Goal: Task Accomplishment & Management: Use online tool/utility

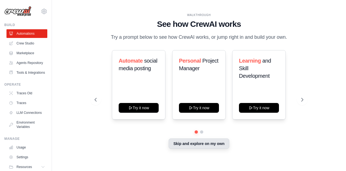
click at [173, 144] on button "Skip and explore on my own" at bounding box center [199, 143] width 60 height 10
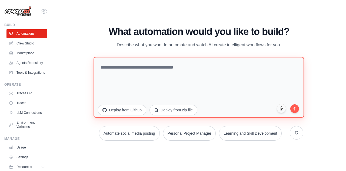
click at [105, 67] on textarea at bounding box center [199, 86] width 211 height 61
paste textarea "**********"
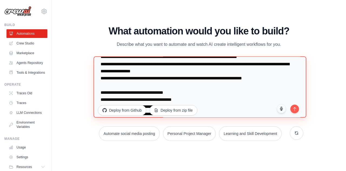
scroll to position [218, 0]
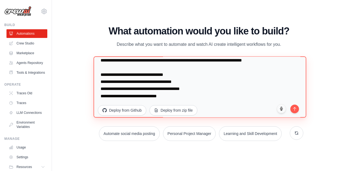
drag, startPoint x: 167, startPoint y: 82, endPoint x: 179, endPoint y: 82, distance: 11.6
click at [179, 82] on textarea at bounding box center [200, 86] width 213 height 61
drag, startPoint x: 168, startPoint y: 82, endPoint x: 188, endPoint y: 82, distance: 19.5
click at [188, 82] on textarea at bounding box center [200, 86] width 213 height 61
click at [189, 82] on textarea at bounding box center [200, 86] width 213 height 61
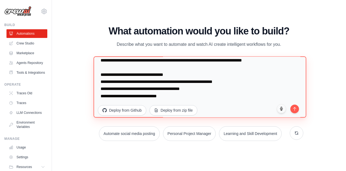
drag, startPoint x: 168, startPoint y: 82, endPoint x: 226, endPoint y: 82, distance: 58.1
click at [226, 82] on textarea at bounding box center [200, 86] width 213 height 61
drag, startPoint x: 172, startPoint y: 90, endPoint x: 196, endPoint y: 90, distance: 23.8
click at [196, 90] on textarea at bounding box center [200, 86] width 213 height 61
click at [197, 94] on textarea at bounding box center [200, 86] width 213 height 61
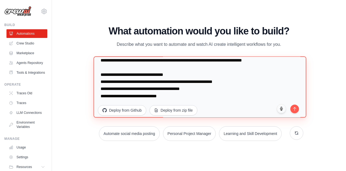
drag, startPoint x: 173, startPoint y: 88, endPoint x: 196, endPoint y: 89, distance: 23.0
click at [196, 89] on textarea at bounding box center [200, 86] width 213 height 61
paste textarea "**********"
drag, startPoint x: 171, startPoint y: 88, endPoint x: 233, endPoint y: 89, distance: 61.4
click at [233, 89] on textarea at bounding box center [200, 86] width 213 height 61
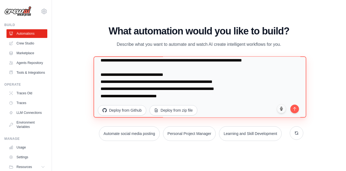
drag, startPoint x: 168, startPoint y: 81, endPoint x: 225, endPoint y: 81, distance: 57.3
click at [225, 81] on textarea at bounding box center [200, 86] width 213 height 61
paste textarea "**"
drag, startPoint x: 148, startPoint y: 96, endPoint x: 159, endPoint y: 96, distance: 11.6
click at [159, 96] on textarea at bounding box center [200, 86] width 213 height 61
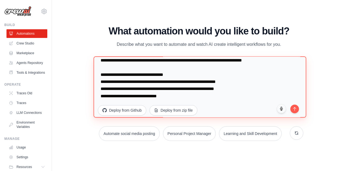
paste textarea "**********"
type textarea "**********"
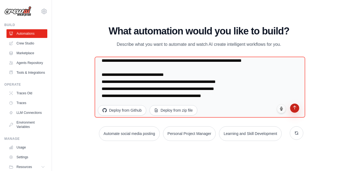
click at [297, 109] on button "submit" at bounding box center [294, 107] width 9 height 9
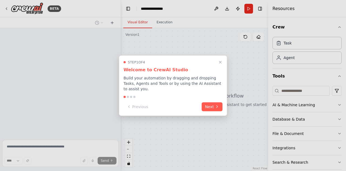
scroll to position [151, 0]
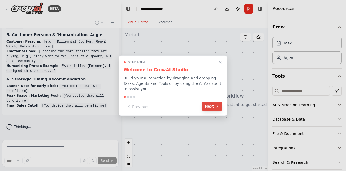
click at [211, 103] on button "Next" at bounding box center [212, 105] width 21 height 9
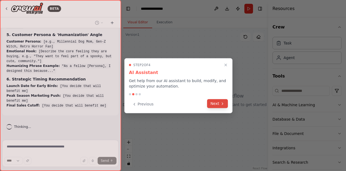
click at [214, 104] on button "Next" at bounding box center [217, 103] width 21 height 9
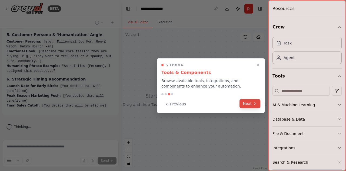
click at [249, 104] on button "Next" at bounding box center [249, 103] width 21 height 9
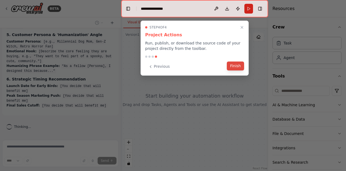
click at [238, 68] on button "Finish" at bounding box center [235, 65] width 17 height 9
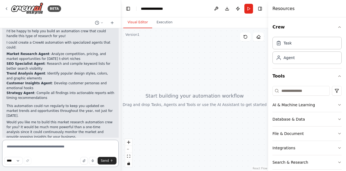
scroll to position [269, 0]
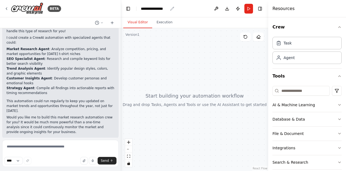
click at [153, 8] on div "**********" at bounding box center [154, 8] width 27 height 5
click at [168, 9] on div "**********" at bounding box center [161, 8] width 41 height 5
drag, startPoint x: 171, startPoint y: 8, endPoint x: 141, endPoint y: 9, distance: 29.2
click at [141, 9] on div "**********" at bounding box center [161, 8] width 41 height 5
click at [201, 19] on div "Visual Editor Execution" at bounding box center [194, 22] width 147 height 11
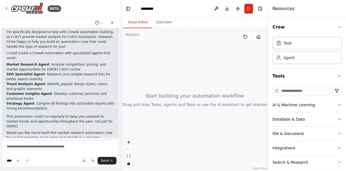
scroll to position [242, 0]
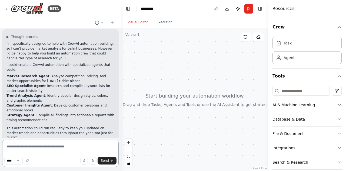
click at [31, 149] on textarea at bounding box center [60, 152] width 116 height 27
type textarea "***"
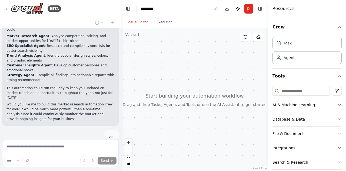
scroll to position [305, 0]
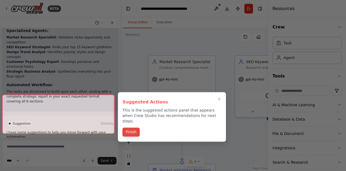
click at [135, 128] on button "Finish" at bounding box center [130, 131] width 17 height 9
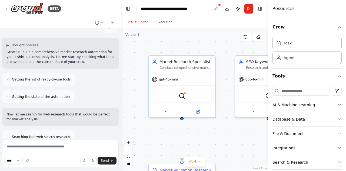
scroll to position [256, 0]
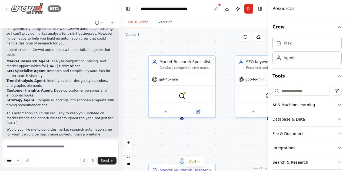
click at [6, 9] on icon at bounding box center [6, 9] width 1 height 2
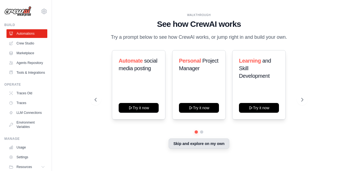
click at [190, 145] on button "Skip and explore on my own" at bounding box center [199, 143] width 60 height 10
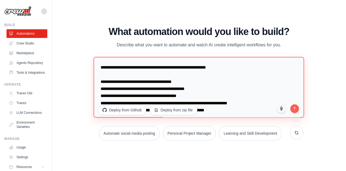
click at [201, 96] on textarea at bounding box center [199, 86] width 211 height 61
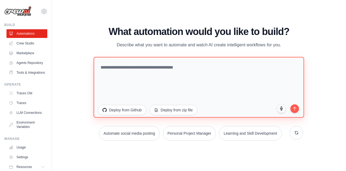
paste textarea "**********"
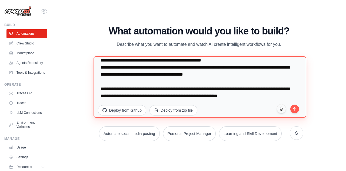
scroll to position [1258, 0]
drag, startPoint x: 101, startPoint y: 87, endPoint x: 259, endPoint y: 98, distance: 158.0
click at [259, 98] on textarea at bounding box center [200, 86] width 213 height 61
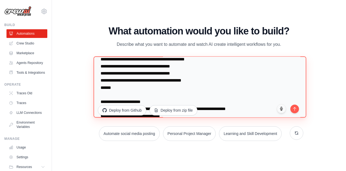
scroll to position [953, 0]
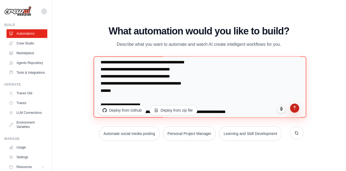
type textarea "**********"
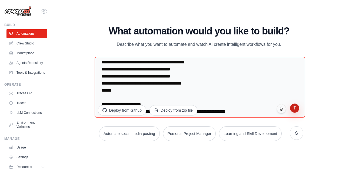
click at [294, 108] on icon "submit" at bounding box center [294, 107] width 5 height 5
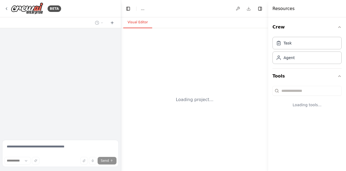
select select "****"
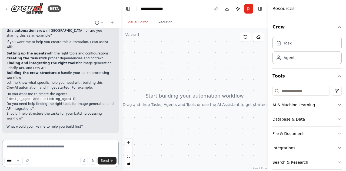
scroll to position [738, 0]
drag, startPoint x: 91, startPoint y: 73, endPoint x: 32, endPoint y: 77, distance: 59.3
click at [32, 32] on strong "build this automation crew" at bounding box center [58, 28] width 104 height 9
copy strong "build this automation crew"
click at [17, 147] on textarea at bounding box center [60, 152] width 116 height 27
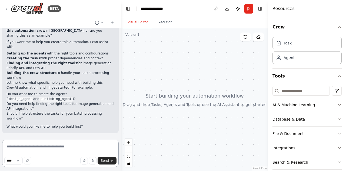
paste textarea "**********"
type textarea "**********"
click at [107, 163] on button "Send" at bounding box center [107, 160] width 19 height 8
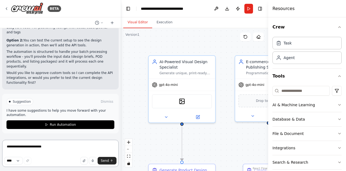
scroll to position [1626, 0]
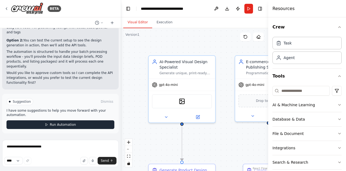
click at [52, 125] on span "Run Automation" at bounding box center [63, 124] width 26 height 4
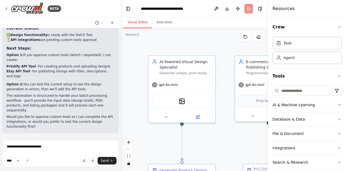
scroll to position [1582, 0]
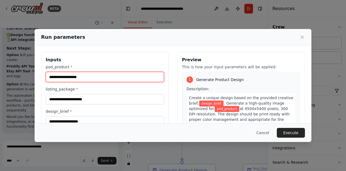
click at [79, 77] on input "pod_product *" at bounding box center [105, 77] width 118 height 10
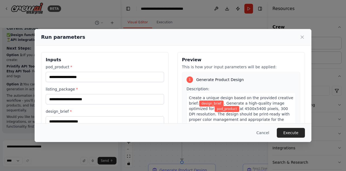
drag, startPoint x: 267, startPoint y: 133, endPoint x: 234, endPoint y: 136, distance: 33.4
click at [267, 132] on button "Cancel" at bounding box center [262, 133] width 21 height 10
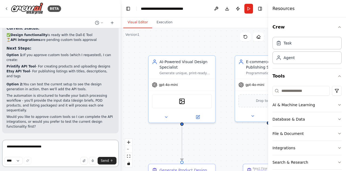
click at [68, 148] on textarea "**********" at bounding box center [60, 152] width 116 height 27
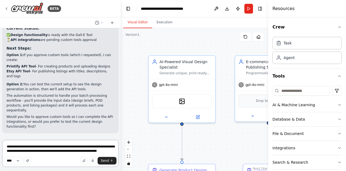
scroll to position [1585, 0]
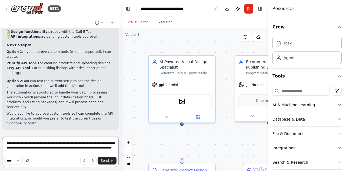
type textarea "**********"
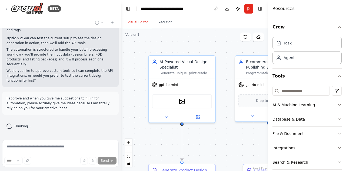
scroll to position [1628, 0]
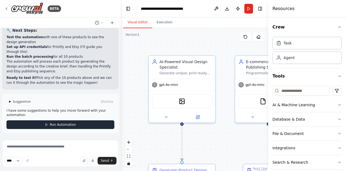
click at [51, 128] on button "Run Automation" at bounding box center [60, 124] width 108 height 9
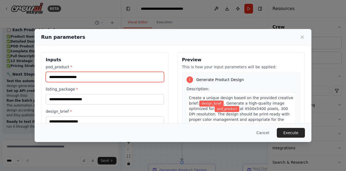
click at [95, 78] on input "pod_product *" at bounding box center [105, 77] width 118 height 10
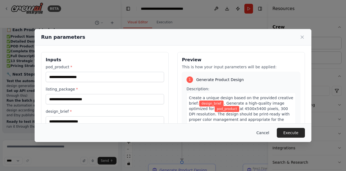
click at [269, 131] on button "Cancel" at bounding box center [262, 133] width 21 height 10
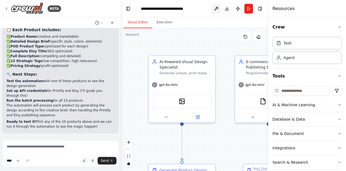
click at [217, 6] on button at bounding box center [216, 9] width 9 height 10
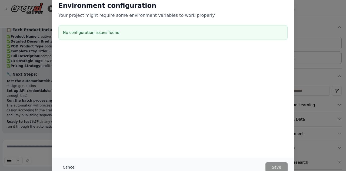
click at [68, 167] on button "Cancel" at bounding box center [68, 167] width 21 height 10
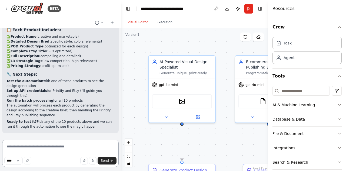
click at [36, 147] on textarea at bounding box center [60, 152] width 116 height 27
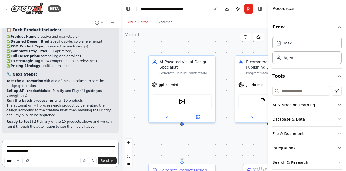
scroll to position [3468, 0]
type textarea "**********"
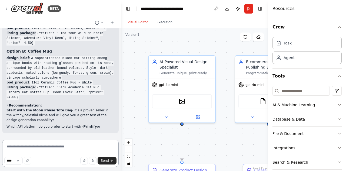
scroll to position [3967, 0]
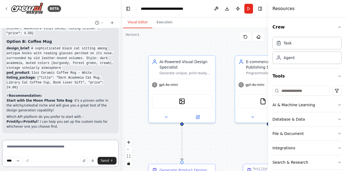
click at [38, 147] on textarea at bounding box center [60, 152] width 116 height 27
type textarea "******"
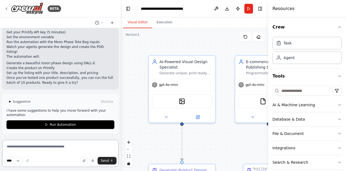
scroll to position [4178, 0]
click at [217, 8] on button at bounding box center [216, 9] width 9 height 10
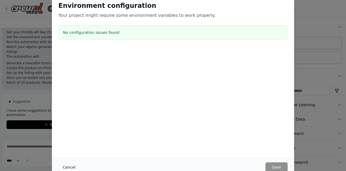
click at [71, 164] on button "Cancel" at bounding box center [68, 167] width 21 height 10
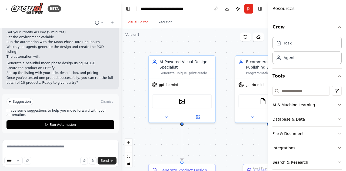
drag, startPoint x: 75, startPoint y: 77, endPoint x: 65, endPoint y: 80, distance: 9.8
drag, startPoint x: 20, startPoint y: 79, endPoint x: 14, endPoint y: 79, distance: 5.4
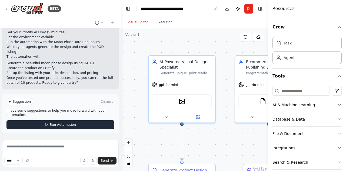
click at [53, 125] on span "Run Automation" at bounding box center [63, 124] width 26 height 4
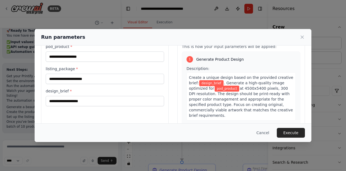
scroll to position [0, 0]
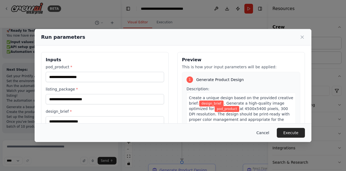
click at [265, 133] on button "Cancel" at bounding box center [262, 133] width 21 height 10
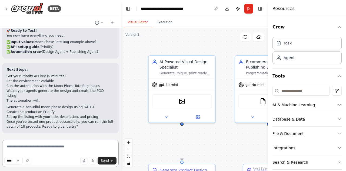
click at [24, 146] on textarea at bounding box center [60, 152] width 116 height 27
click at [46, 147] on textarea at bounding box center [60, 152] width 116 height 27
type textarea "**********"
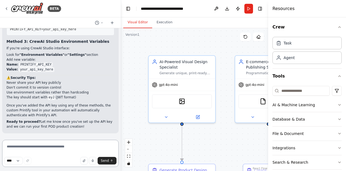
scroll to position [4331, 0]
click at [32, 146] on textarea at bounding box center [60, 152] width 116 height 27
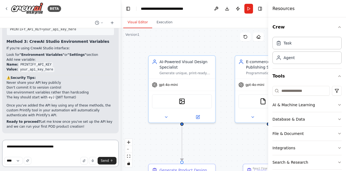
type textarea "**********"
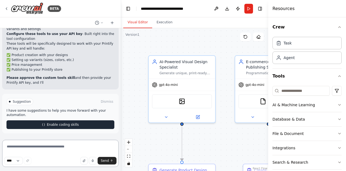
scroll to position [4784, 0]
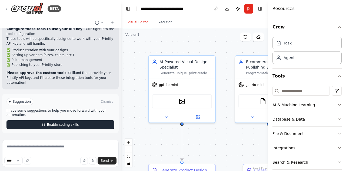
click at [55, 125] on span "Enable coding skills" at bounding box center [63, 124] width 32 height 4
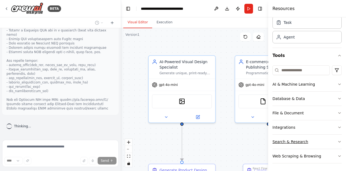
scroll to position [4925, 0]
click at [313, 129] on button "Integrations" at bounding box center [306, 127] width 69 height 14
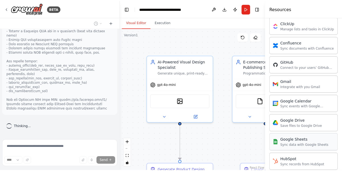
scroll to position [179, 0]
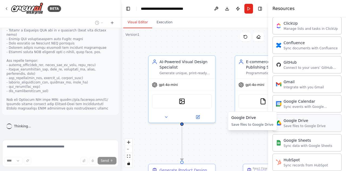
click at [292, 124] on div "Save files to Google Drive" at bounding box center [304, 126] width 42 height 4
click at [283, 119] on div "Google Drive Save files to Google Drive" at bounding box center [301, 123] width 50 height 10
click at [304, 124] on div "Save files to Google Drive" at bounding box center [304, 126] width 42 height 4
click at [279, 120] on img at bounding box center [278, 122] width 5 height 5
click at [304, 80] on div "Gmail" at bounding box center [303, 81] width 40 height 5
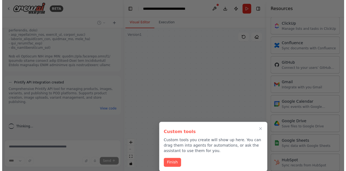
scroll to position [4964, 0]
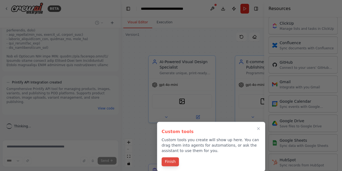
click at [171, 161] on button "Finish" at bounding box center [170, 161] width 17 height 9
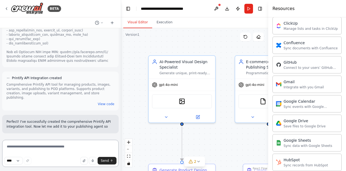
scroll to position [4974, 0]
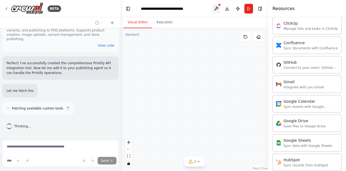
click at [218, 8] on button at bounding box center [216, 9] width 9 height 10
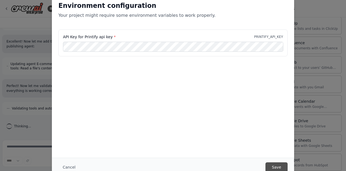
scroll to position [0, 0]
click at [279, 165] on button "Save" at bounding box center [276, 167] width 22 height 10
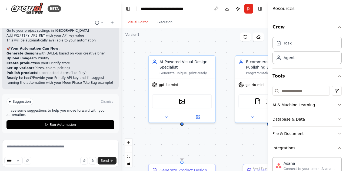
drag, startPoint x: 6, startPoint y: 0, endPoint x: 135, endPoint y: 91, distance: 157.2
click at [135, 91] on div ".deletable-edge-delete-btn { width: 20px; height: 20px; border: 0px solid #ffff…" at bounding box center [194, 99] width 147 height 142
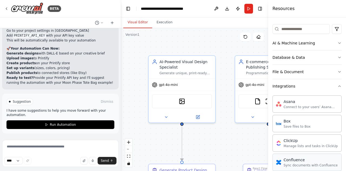
scroll to position [81, 0]
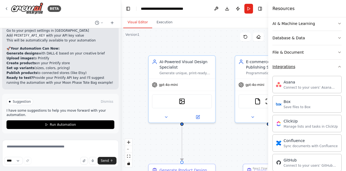
click at [288, 64] on div "Integrations" at bounding box center [283, 66] width 23 height 5
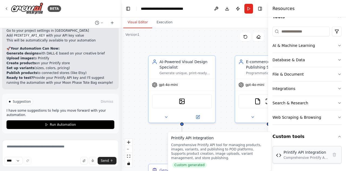
click at [292, 155] on div "Comprehensive Printify API tool for managing products, images, variants, and pu…" at bounding box center [305, 157] width 45 height 4
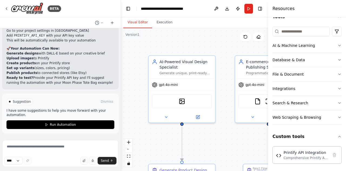
scroll to position [5229, 0]
click at [16, 14] on span "export PRINTIFY_API_KEY=" at bounding box center [33, 12] width 47 height 4
click at [58, 14] on span ""your_printify_api_key_here"" at bounding box center [84, 12] width 55 height 4
click at [59, 14] on span ""your_printify_api_key_here"" at bounding box center [84, 12] width 55 height 4
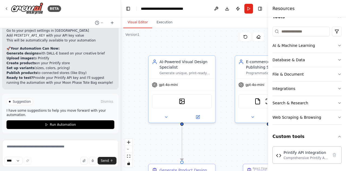
click at [50, 125] on span "Run Automation" at bounding box center [63, 124] width 26 height 4
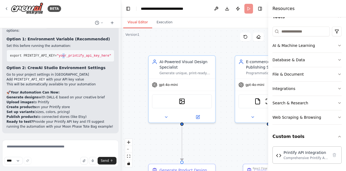
scroll to position [5266, 0]
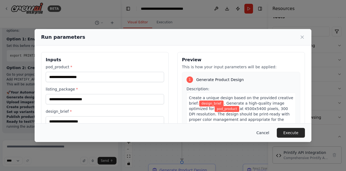
click at [269, 132] on button "Cancel" at bounding box center [262, 133] width 21 height 10
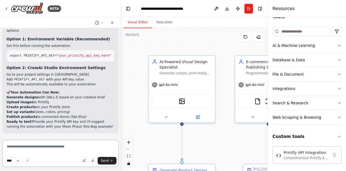
click at [68, 151] on textarea at bounding box center [60, 152] width 116 height 27
paste textarea "**********"
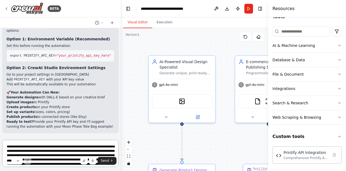
scroll to position [5293, 0]
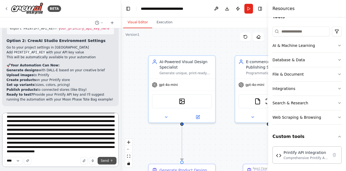
type textarea "**********"
click at [106, 159] on span "Send" at bounding box center [105, 160] width 8 height 4
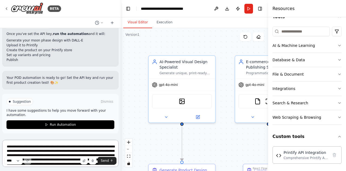
scroll to position [5874, 0]
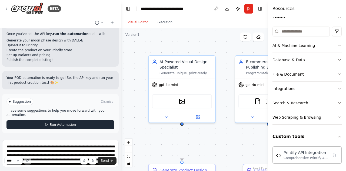
click at [64, 125] on span "Run Automation" at bounding box center [63, 124] width 26 height 4
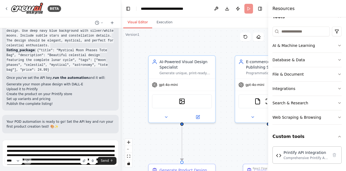
scroll to position [5830, 0]
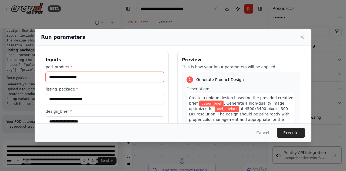
click at [94, 75] on input "pod_product *" at bounding box center [105, 77] width 118 height 10
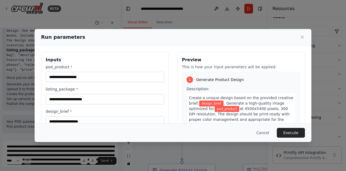
drag, startPoint x: 270, startPoint y: 133, endPoint x: 258, endPoint y: 133, distance: 11.9
click at [269, 133] on button "Cancel" at bounding box center [262, 133] width 21 height 10
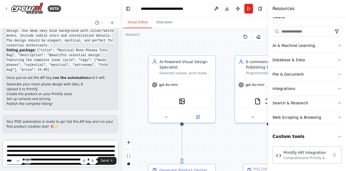
click at [30, 143] on textarea at bounding box center [60, 152] width 116 height 27
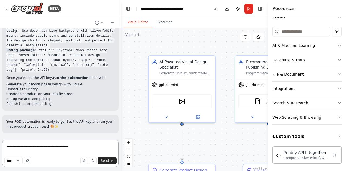
type textarea "**********"
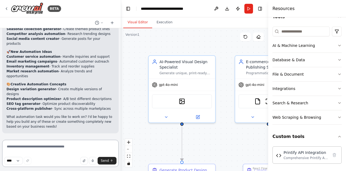
scroll to position [5989, 0]
click at [30, 145] on textarea at bounding box center [60, 152] width 116 height 27
type textarea "**********"
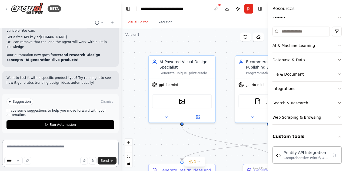
scroll to position [6387, 0]
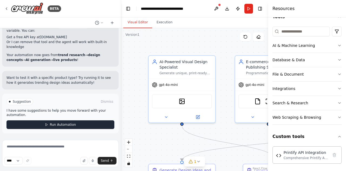
click at [39, 125] on button "Run Automation" at bounding box center [60, 124] width 108 height 9
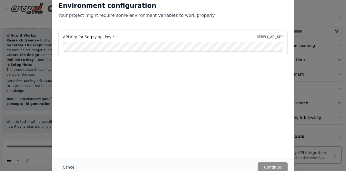
click at [64, 165] on button "Cancel" at bounding box center [68, 167] width 21 height 10
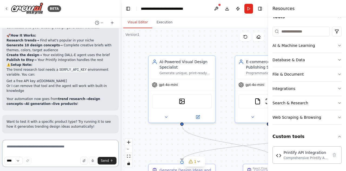
click at [60, 151] on textarea at bounding box center [60, 152] width 116 height 27
type textarea "**********"
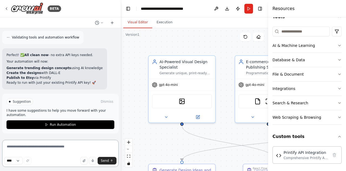
scroll to position [6581, 0]
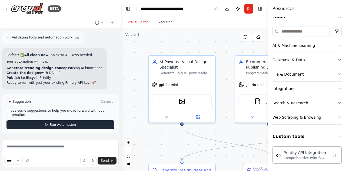
click at [58, 124] on span "Run Automation" at bounding box center [63, 124] width 26 height 4
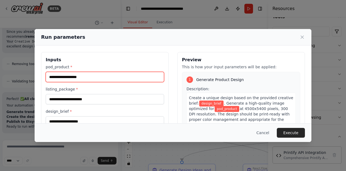
click at [92, 77] on input "pod_product *" at bounding box center [105, 77] width 118 height 10
type input "*********"
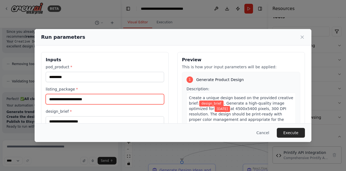
click at [74, 100] on input "listing_package *" at bounding box center [105, 99] width 118 height 10
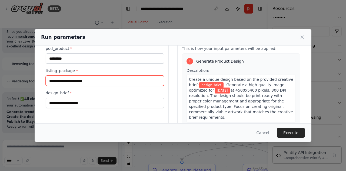
scroll to position [27, 0]
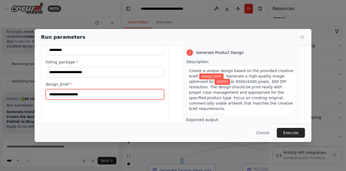
click at [94, 95] on input "design_brief *" at bounding box center [105, 94] width 118 height 10
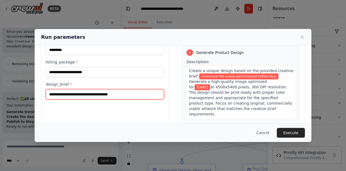
type input "**********"
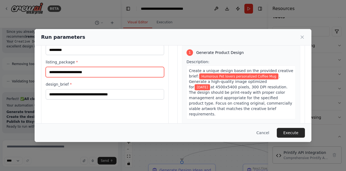
click at [87, 73] on input "listing_package *" at bounding box center [105, 72] width 118 height 10
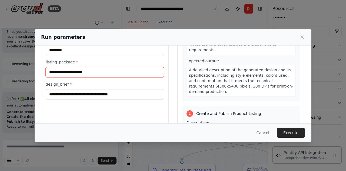
scroll to position [108, 0]
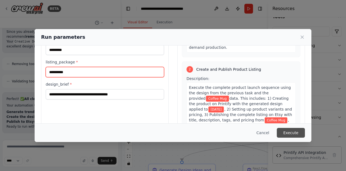
type input "**********"
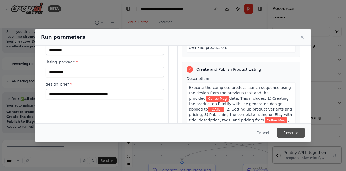
click at [292, 130] on button "Execute" at bounding box center [291, 133] width 28 height 10
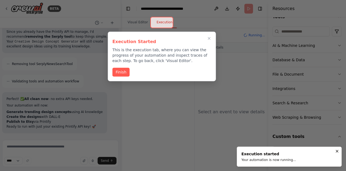
scroll to position [6538, 0]
click at [119, 73] on button "Finish" at bounding box center [120, 71] width 17 height 9
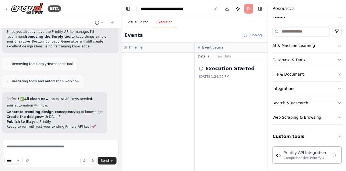
click at [136, 22] on button "Visual Editor" at bounding box center [137, 22] width 29 height 11
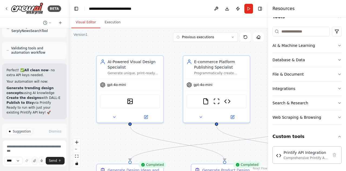
scroll to position [8987, 0]
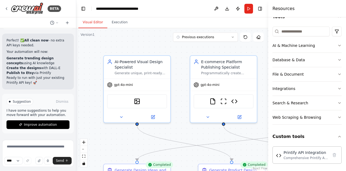
drag, startPoint x: 120, startPoint y: 8, endPoint x: 76, endPoint y: 8, distance: 43.8
click at [76, 8] on div "BETA Of course. I understand the frustration. This is a classic workflow proble…" at bounding box center [173, 85] width 346 height 171
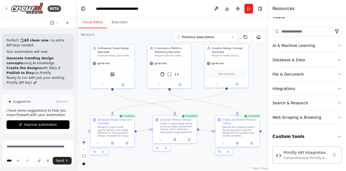
drag, startPoint x: 177, startPoint y: 58, endPoint x: 139, endPoint y: 27, distance: 48.9
click at [139, 27] on div "Visual Editor Execution Version 1 Previous executions Show Tools Hide Agents AI…" at bounding box center [172, 93] width 192 height 153
click at [28, 126] on span "Improve automation" at bounding box center [40, 124] width 33 height 4
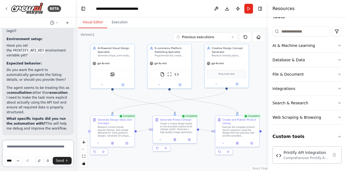
scroll to position [9103, 0]
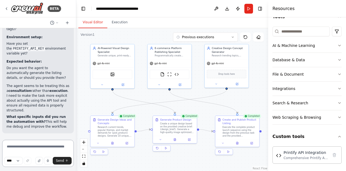
click at [24, 146] on textarea at bounding box center [38, 152] width 72 height 27
type textarea "*"
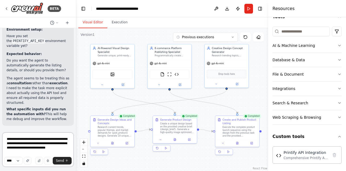
type textarea "**********"
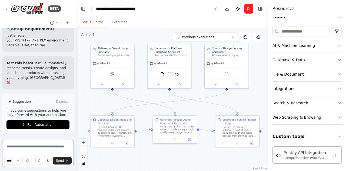
scroll to position [10010, 0]
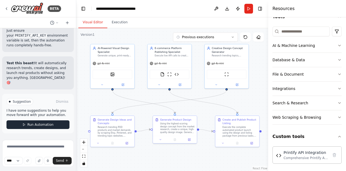
click at [39, 126] on span "Run Automation" at bounding box center [40, 124] width 26 height 4
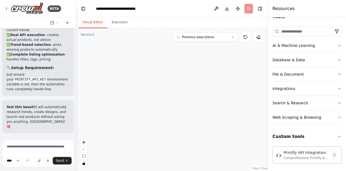
scroll to position [9967, 0]
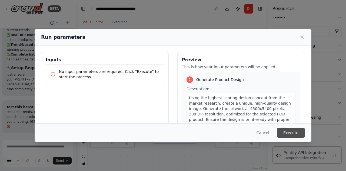
click at [293, 133] on button "Execute" at bounding box center [291, 133] width 28 height 10
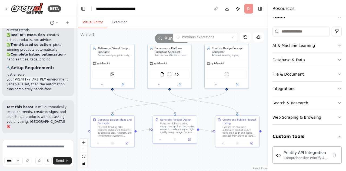
click at [89, 23] on button "Visual Editor" at bounding box center [92, 22] width 29 height 11
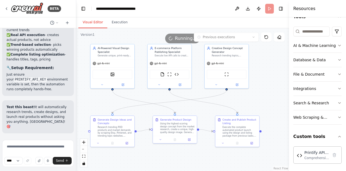
drag, startPoint x: 268, startPoint y: 10, endPoint x: 299, endPoint y: 10, distance: 30.5
click at [299, 10] on div "Resources Crew Task Agent Tools AI & Machine Learning Database & Data File & Do…" at bounding box center [317, 85] width 57 height 171
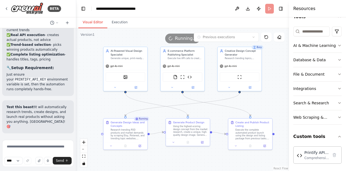
drag, startPoint x: 249, startPoint y: 101, endPoint x: 262, endPoint y: 104, distance: 13.3
click at [262, 104] on div ".deletable-edge-delete-btn { width: 20px; height: 20px; border: 0px solid #ffff…" at bounding box center [182, 99] width 213 height 142
click at [337, 72] on icon "button" at bounding box center [339, 74] width 4 height 4
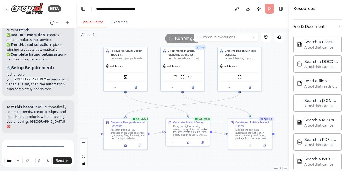
scroll to position [32, 0]
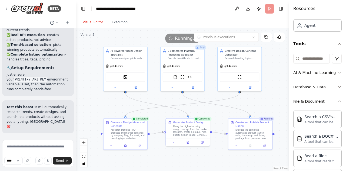
click at [337, 99] on icon "button" at bounding box center [339, 101] width 4 height 4
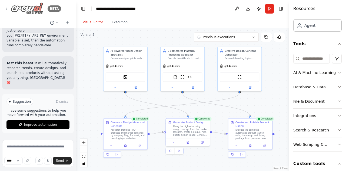
scroll to position [10010, 0]
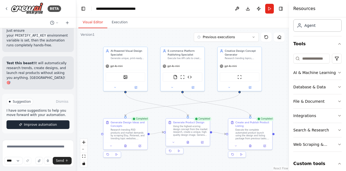
click at [32, 125] on span "Improve automation" at bounding box center [40, 124] width 33 height 4
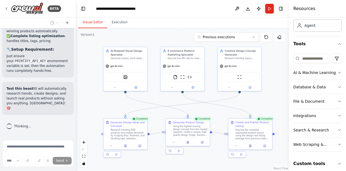
scroll to position [9958, 0]
click at [235, 9] on button at bounding box center [237, 9] width 9 height 10
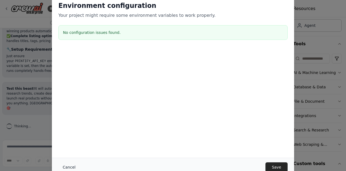
click at [72, 167] on button "Cancel" at bounding box center [68, 167] width 21 height 10
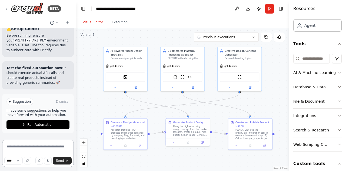
scroll to position [10454, 0]
click at [28, 147] on textarea at bounding box center [38, 152] width 72 height 27
type textarea "**********"
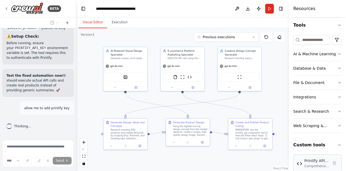
scroll to position [59, 0]
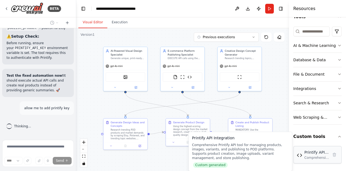
click at [315, 155] on div "Comprehensive Printify API tool for managing products, images, variants, and pu…" at bounding box center [316, 157] width 25 height 4
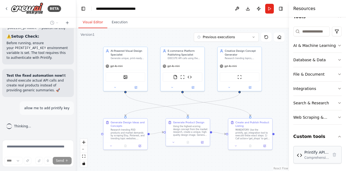
click at [315, 155] on div "Comprehensive Printify API tool for managing products, images, variants, and pu…" at bounding box center [316, 157] width 25 height 4
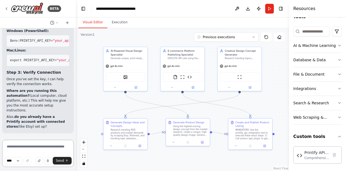
scroll to position [10604, 0]
type textarea "**********"
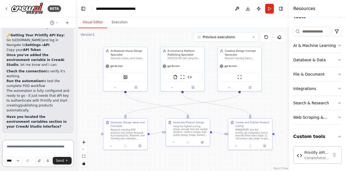
scroll to position [10828, 0]
click at [238, 8] on button at bounding box center [237, 9] width 9 height 10
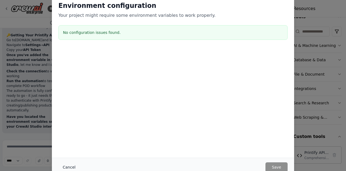
click at [69, 167] on button "Cancel" at bounding box center [68, 167] width 21 height 10
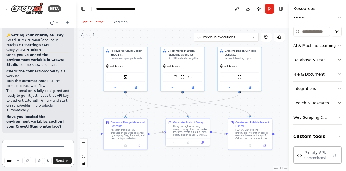
click at [35, 146] on textarea at bounding box center [38, 152] width 72 height 27
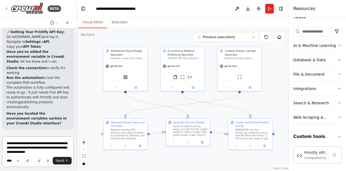
type textarea "**********"
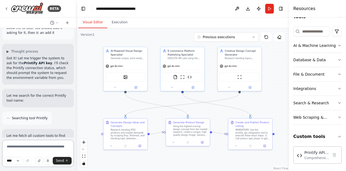
scroll to position [11133, 0]
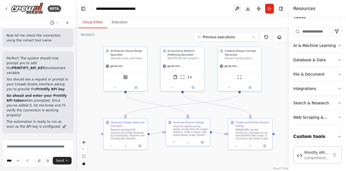
click at [238, 9] on button at bounding box center [237, 9] width 9 height 10
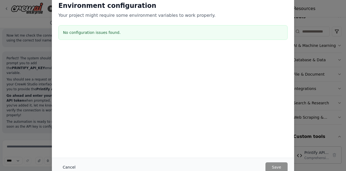
click at [68, 166] on button "Cancel" at bounding box center [68, 167] width 21 height 10
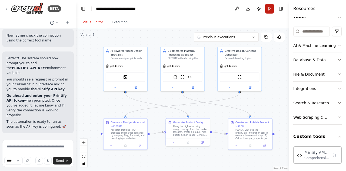
click at [268, 8] on button "Run" at bounding box center [269, 9] width 9 height 10
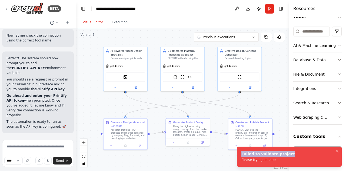
drag, startPoint x: 242, startPoint y: 154, endPoint x: 293, endPoint y: 160, distance: 51.7
click at [293, 156] on div "Failed to validate project" at bounding box center [268, 153] width 54 height 5
copy div "Failed to validate project"
click at [20, 146] on textarea at bounding box center [38, 152] width 72 height 27
paste textarea "**********"
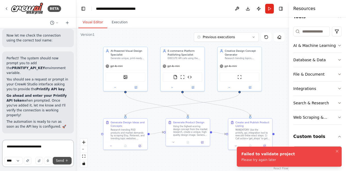
type textarea "**********"
click at [62, 160] on span "Send" at bounding box center [60, 160] width 8 height 4
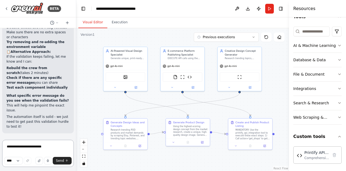
scroll to position [11457, 0]
click at [271, 9] on button "Run" at bounding box center [269, 9] width 9 height 10
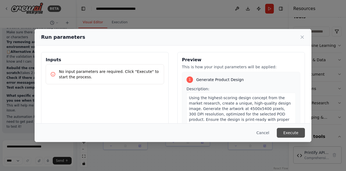
click at [293, 131] on button "Execute" at bounding box center [291, 133] width 28 height 10
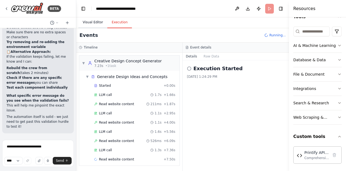
click at [90, 22] on button "Visual Editor" at bounding box center [92, 22] width 29 height 11
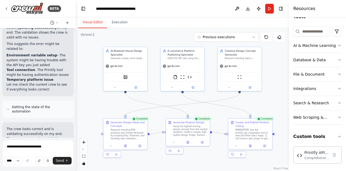
scroll to position [11501, 0]
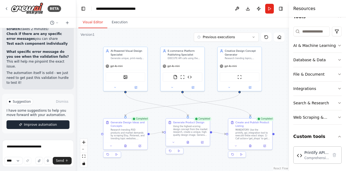
click at [45, 123] on span "Improve automation" at bounding box center [40, 124] width 33 height 4
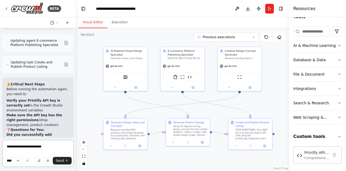
scroll to position [11879, 0]
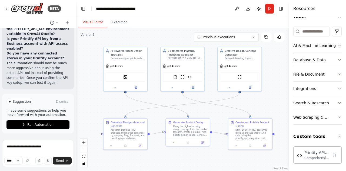
click at [21, 124] on button "Run Automation" at bounding box center [37, 124] width 63 height 9
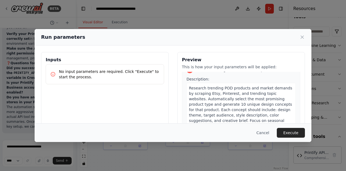
scroll to position [27, 0]
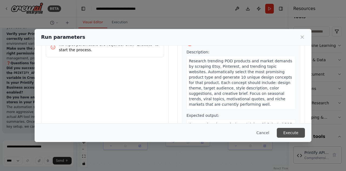
click at [295, 132] on button "Execute" at bounding box center [291, 133] width 28 height 10
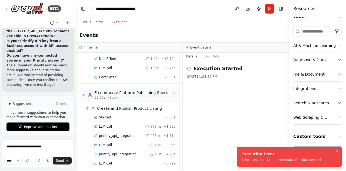
scroll to position [11879, 0]
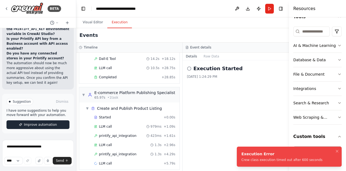
click at [24, 126] on span "Improve automation" at bounding box center [40, 124] width 33 height 4
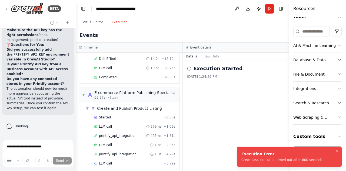
scroll to position [11854, 0]
click at [337, 150] on icon "Notifications (F8)" at bounding box center [337, 151] width 4 height 4
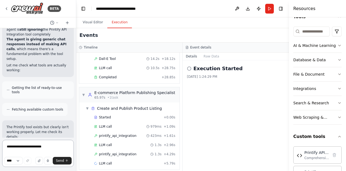
scroll to position [12615, 0]
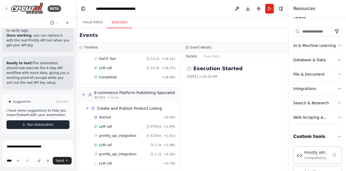
click at [41, 124] on span "Run Automation" at bounding box center [40, 124] width 26 height 4
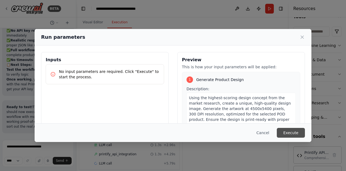
click at [289, 133] on button "Execute" at bounding box center [291, 133] width 28 height 10
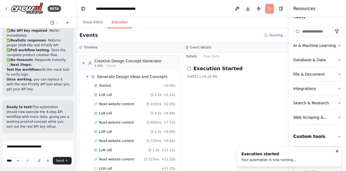
scroll to position [8, 0]
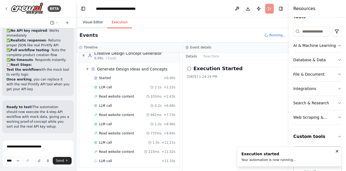
click at [96, 20] on button "Visual Editor" at bounding box center [92, 22] width 29 height 11
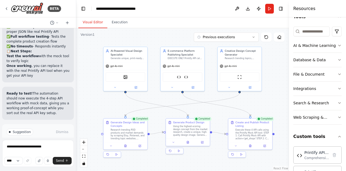
scroll to position [12615, 0]
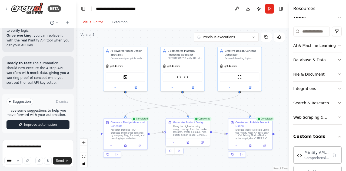
click at [41, 124] on span "Improve automation" at bounding box center [40, 124] width 33 height 4
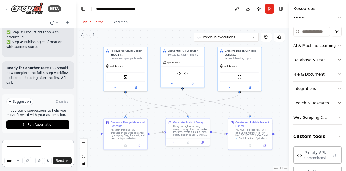
scroll to position [12969, 0]
click at [37, 121] on button "Run Automation" at bounding box center [37, 124] width 63 height 9
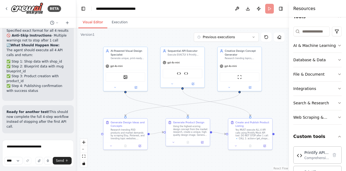
scroll to position [12926, 0]
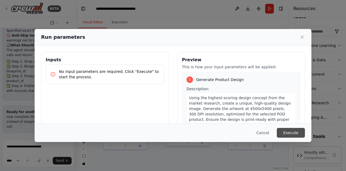
click at [287, 132] on button "Execute" at bounding box center [291, 133] width 28 height 10
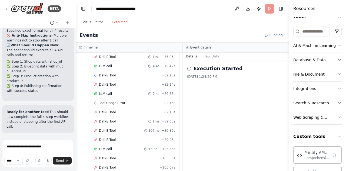
scroll to position [828, 0]
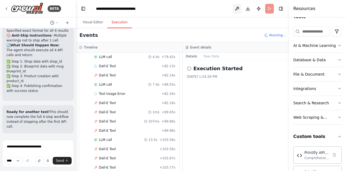
click at [237, 9] on button at bounding box center [237, 9] width 9 height 10
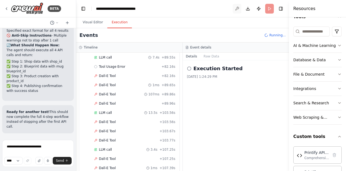
scroll to position [863, 0]
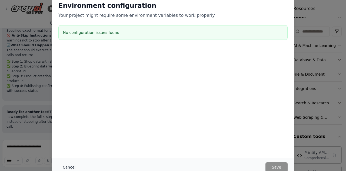
click at [68, 167] on button "Cancel" at bounding box center [68, 167] width 21 height 10
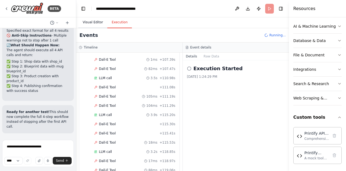
scroll to position [0, 0]
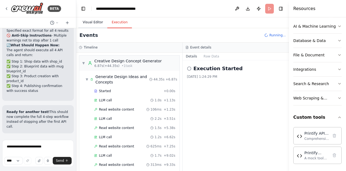
click at [92, 20] on button "Visual Editor" at bounding box center [92, 22] width 29 height 11
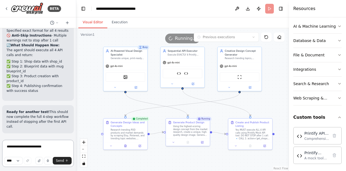
click at [16, 146] on textarea "**********" at bounding box center [38, 152] width 72 height 27
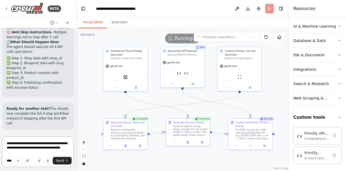
scroll to position [12929, 0]
click at [51, 148] on textarea "**********" at bounding box center [38, 151] width 72 height 30
click at [54, 147] on textarea "**********" at bounding box center [38, 151] width 72 height 30
click at [55, 147] on textarea "**********" at bounding box center [38, 151] width 72 height 30
type textarea "**********"
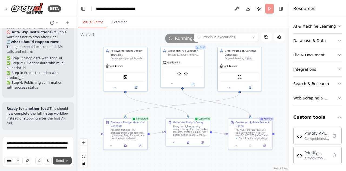
click at [60, 162] on button "Send" at bounding box center [62, 160] width 19 height 8
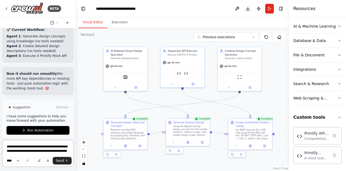
scroll to position [13334, 0]
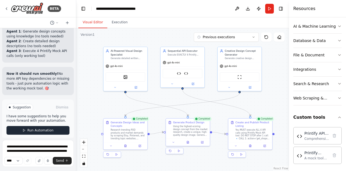
click at [29, 128] on span "Run Automation" at bounding box center [40, 130] width 26 height 4
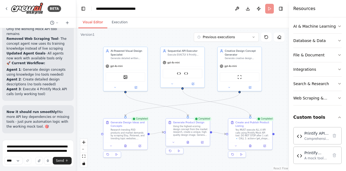
scroll to position [13291, 0]
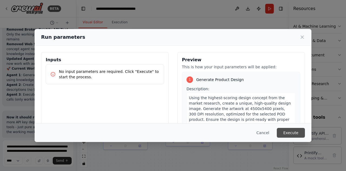
click at [300, 132] on button "Execute" at bounding box center [291, 133] width 28 height 10
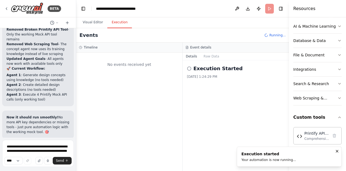
scroll to position [0, 0]
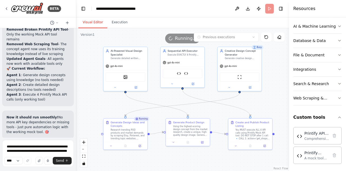
click at [94, 21] on button "Visual Editor" at bounding box center [92, 22] width 29 height 11
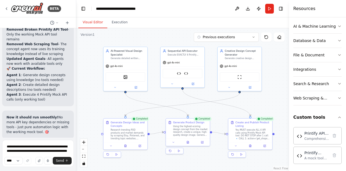
scroll to position [13334, 0]
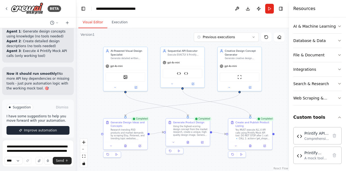
click at [32, 128] on span "Improve automation" at bounding box center [40, 130] width 33 height 4
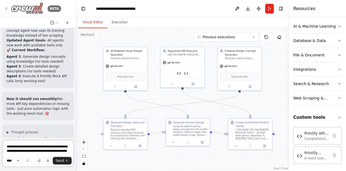
scroll to position [13796, 0]
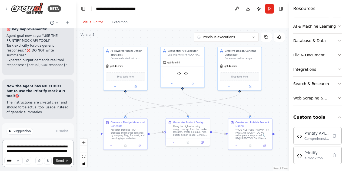
click at [32, 147] on textarea "**********" at bounding box center [38, 152] width 72 height 27
type textarea "**********"
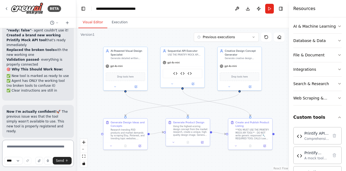
scroll to position [14432, 0]
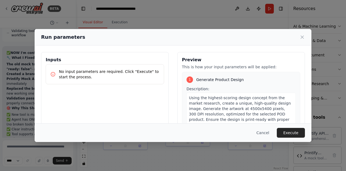
click at [285, 129] on button "Execute" at bounding box center [291, 133] width 28 height 10
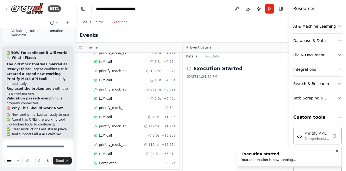
scroll to position [14432, 0]
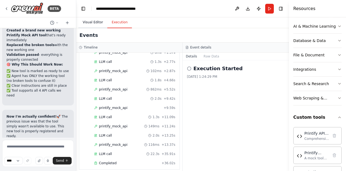
click at [91, 22] on button "Visual Editor" at bounding box center [92, 22] width 29 height 11
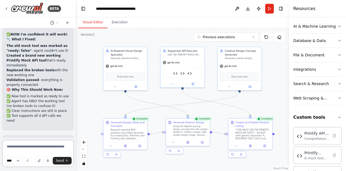
scroll to position [14636, 0]
